Goal: Information Seeking & Learning: Learn about a topic

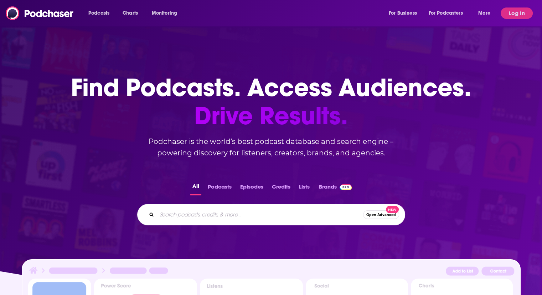
click at [198, 218] on input "Search podcasts, credits, & more..." at bounding box center [260, 214] width 206 height 11
type input "[PERSON_NAME]"
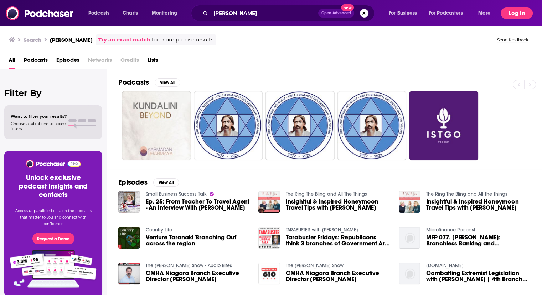
click at [514, 10] on button "Log In" at bounding box center [517, 12] width 32 height 11
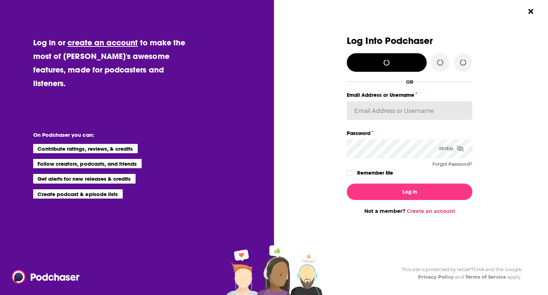
type input "ei1745"
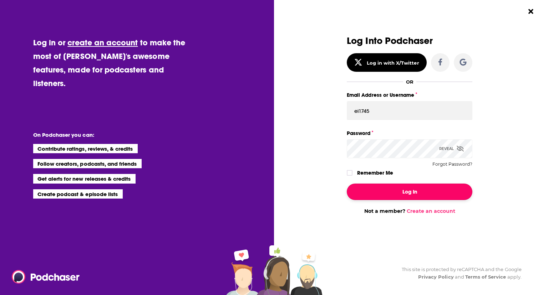
click at [370, 193] on button "Log In" at bounding box center [410, 191] width 126 height 16
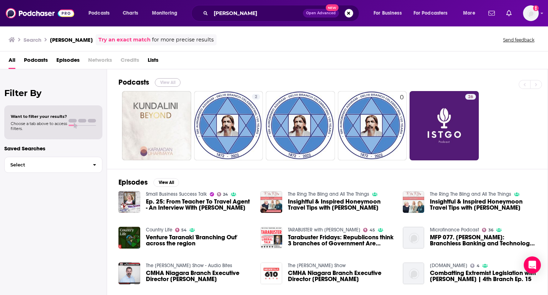
click at [158, 84] on button "View All" at bounding box center [168, 82] width 26 height 9
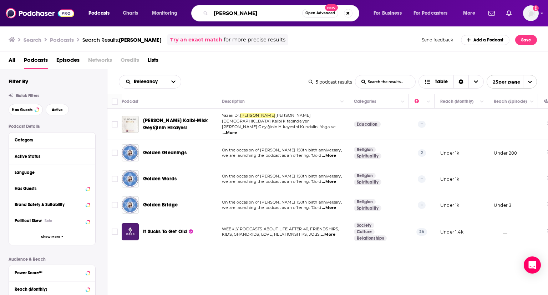
drag, startPoint x: 266, startPoint y: 12, endPoint x: 196, endPoint y: 13, distance: 69.6
click at [196, 13] on div "[PERSON_NAME] Open Advanced New" at bounding box center [275, 13] width 168 height 16
type input "meditation"
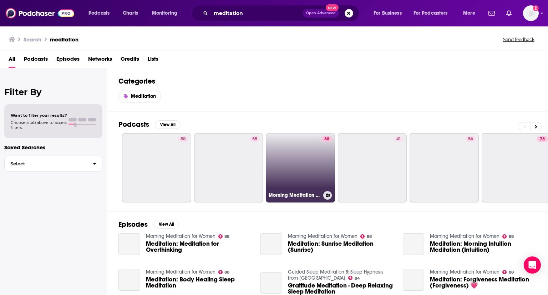
click at [285, 165] on link "88 Morning Meditation for Women" at bounding box center [300, 167] width 69 height 69
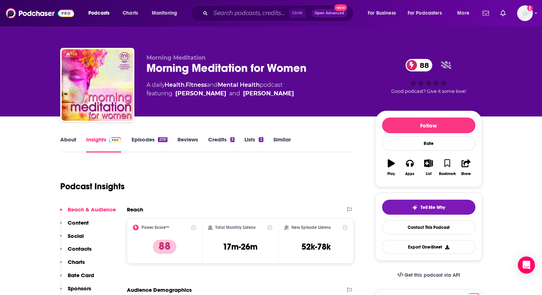
click at [144, 140] on link "Episodes 2131" at bounding box center [149, 144] width 36 height 16
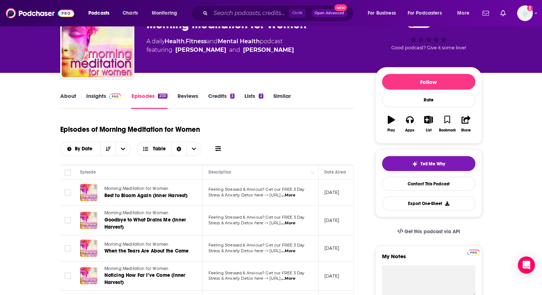
scroll to position [47, 0]
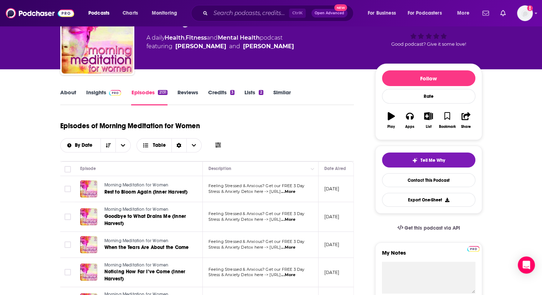
click at [70, 94] on link "About" at bounding box center [68, 97] width 16 height 16
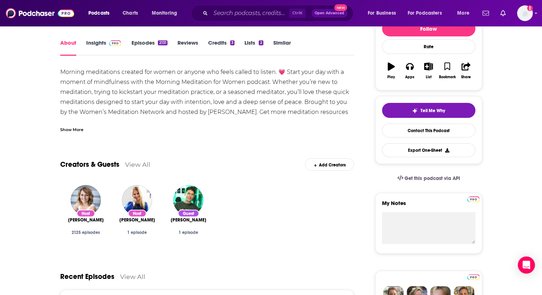
scroll to position [74, 0]
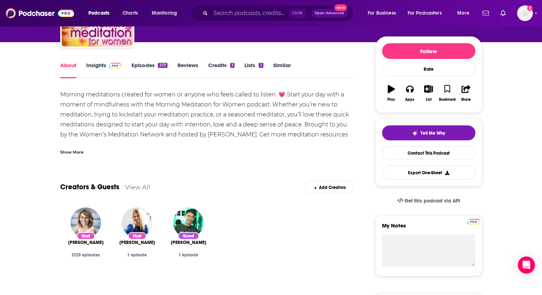
click at [139, 63] on link "Episodes 2131" at bounding box center [149, 70] width 36 height 16
